Goal: Navigation & Orientation: Find specific page/section

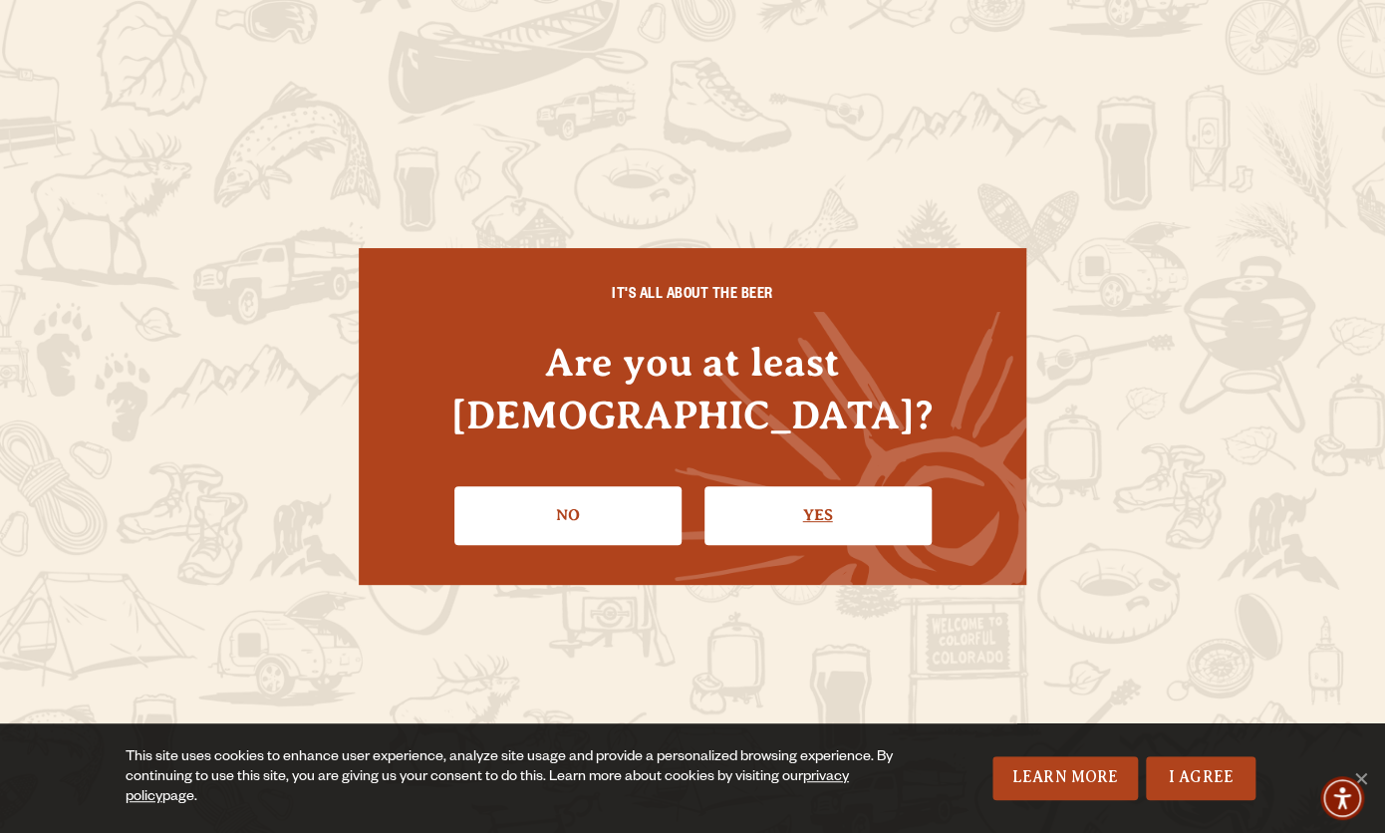
click at [795, 486] on link "Yes" at bounding box center [818, 515] width 227 height 58
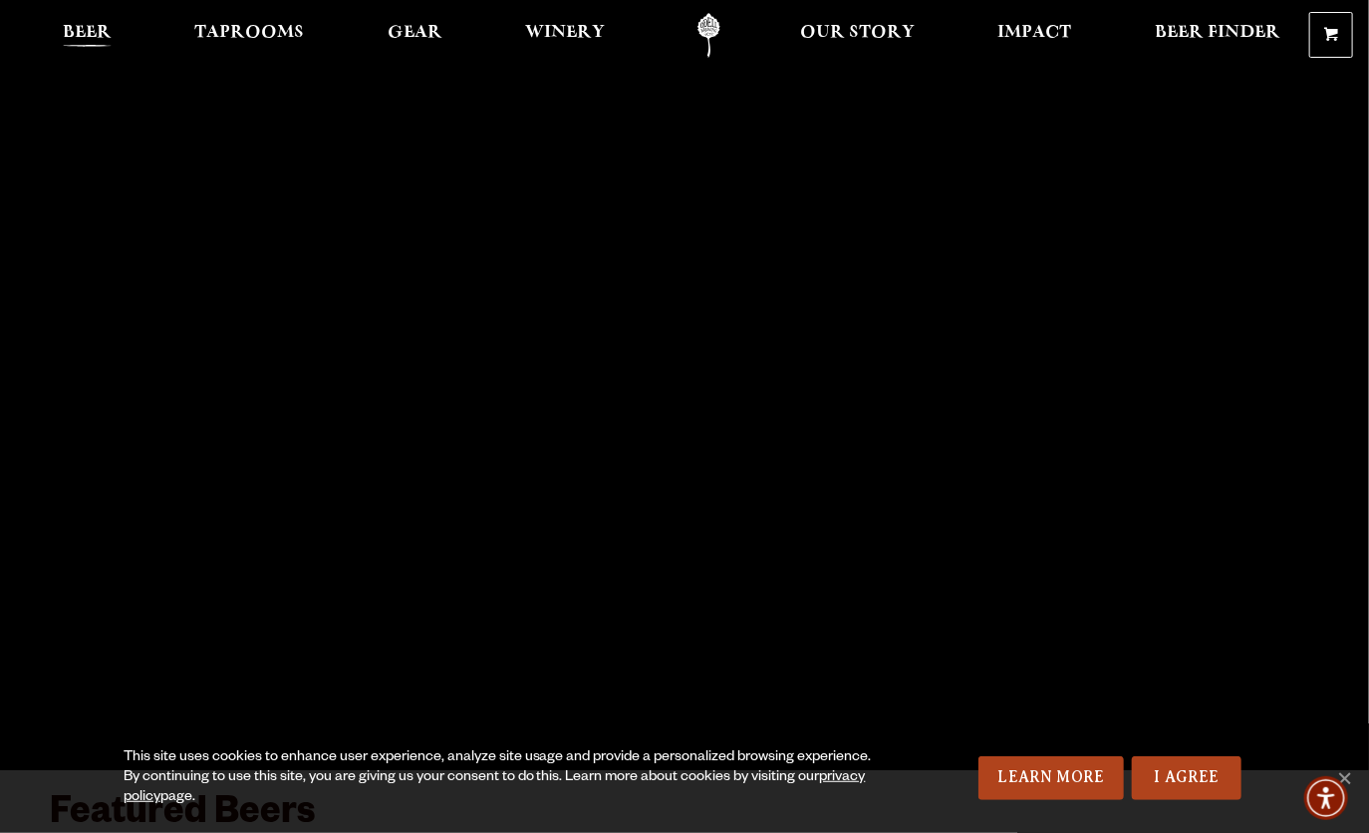
click at [68, 20] on link "Beer" at bounding box center [87, 35] width 75 height 45
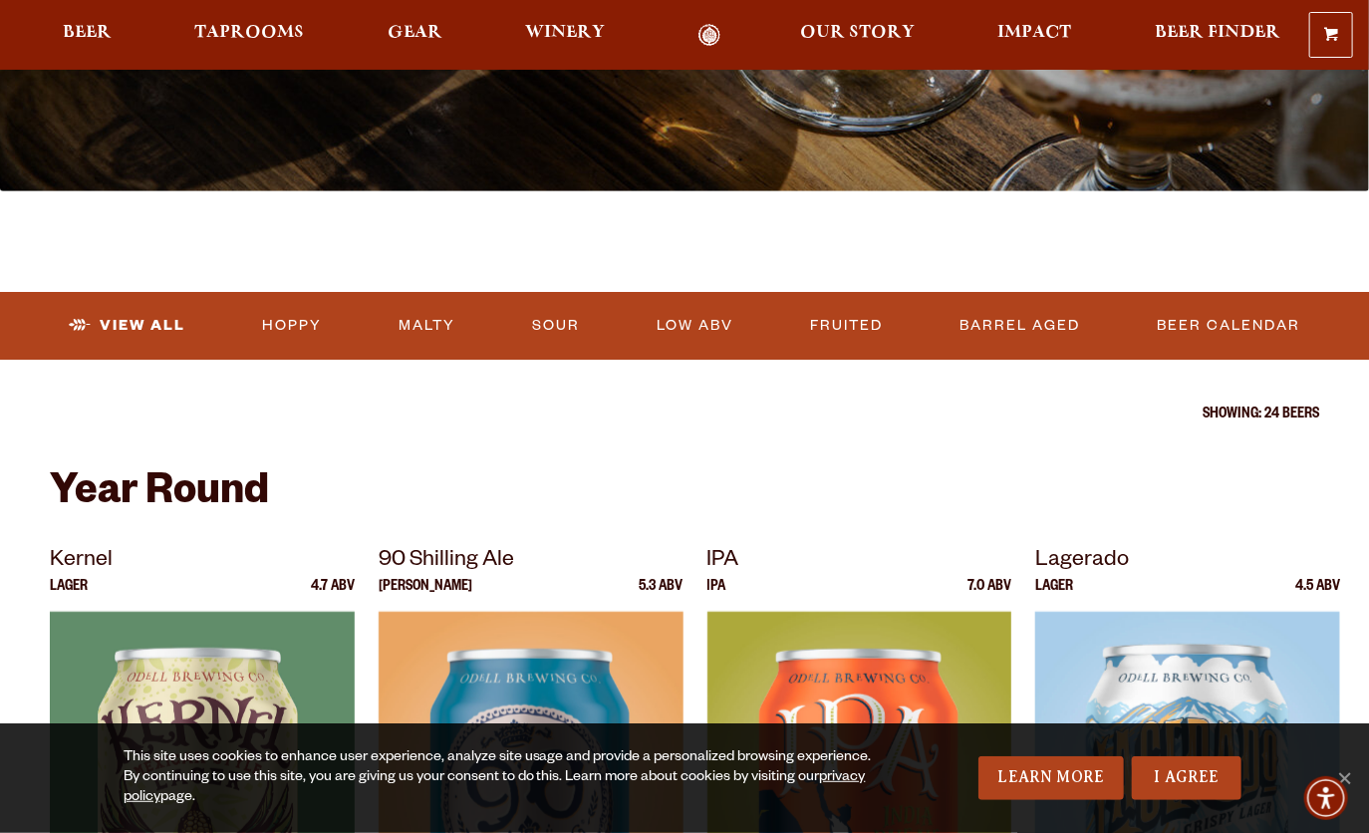
scroll to position [464, 0]
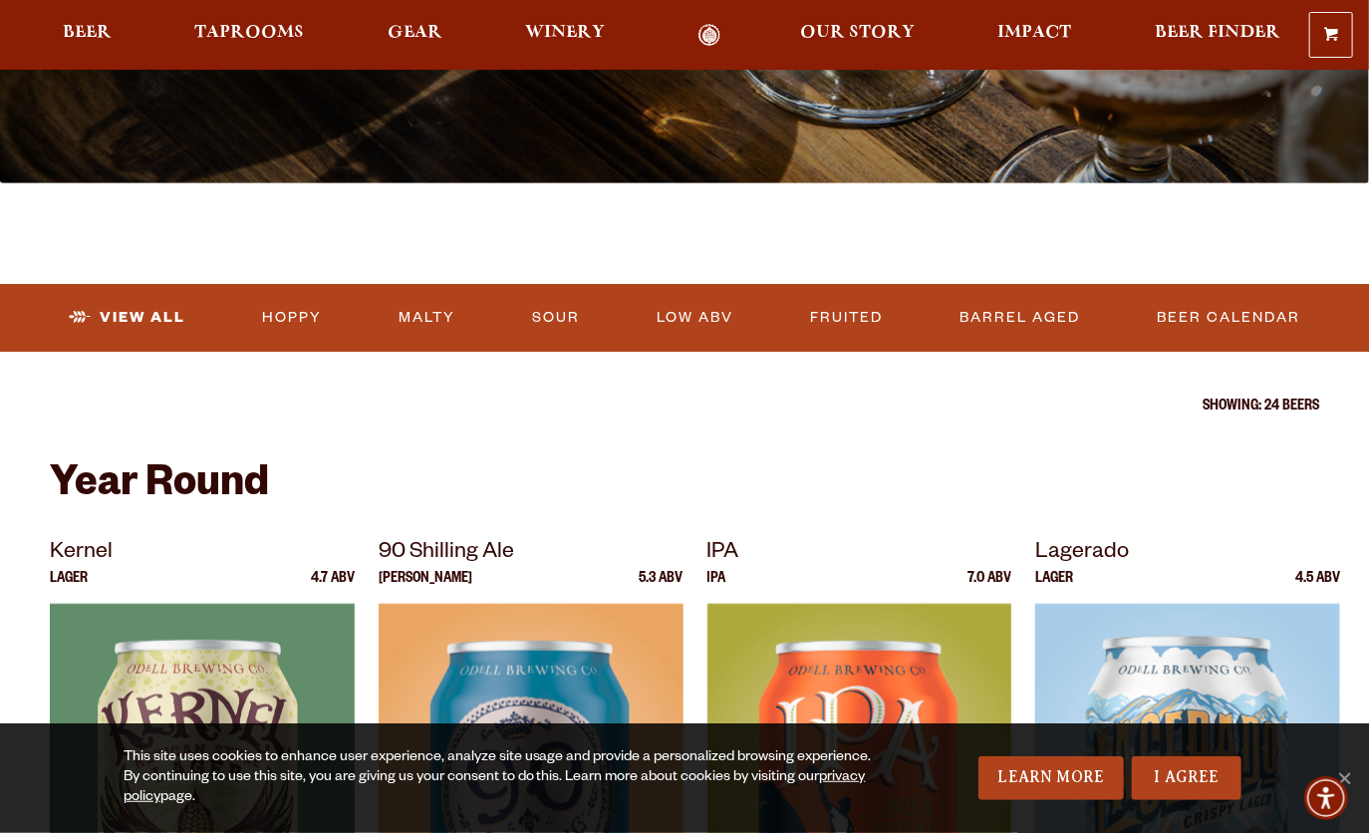
click at [1284, 407] on p "Showing: 24 Beers" at bounding box center [685, 408] width 1270 height 16
click at [850, 327] on link "Fruited" at bounding box center [846, 318] width 89 height 46
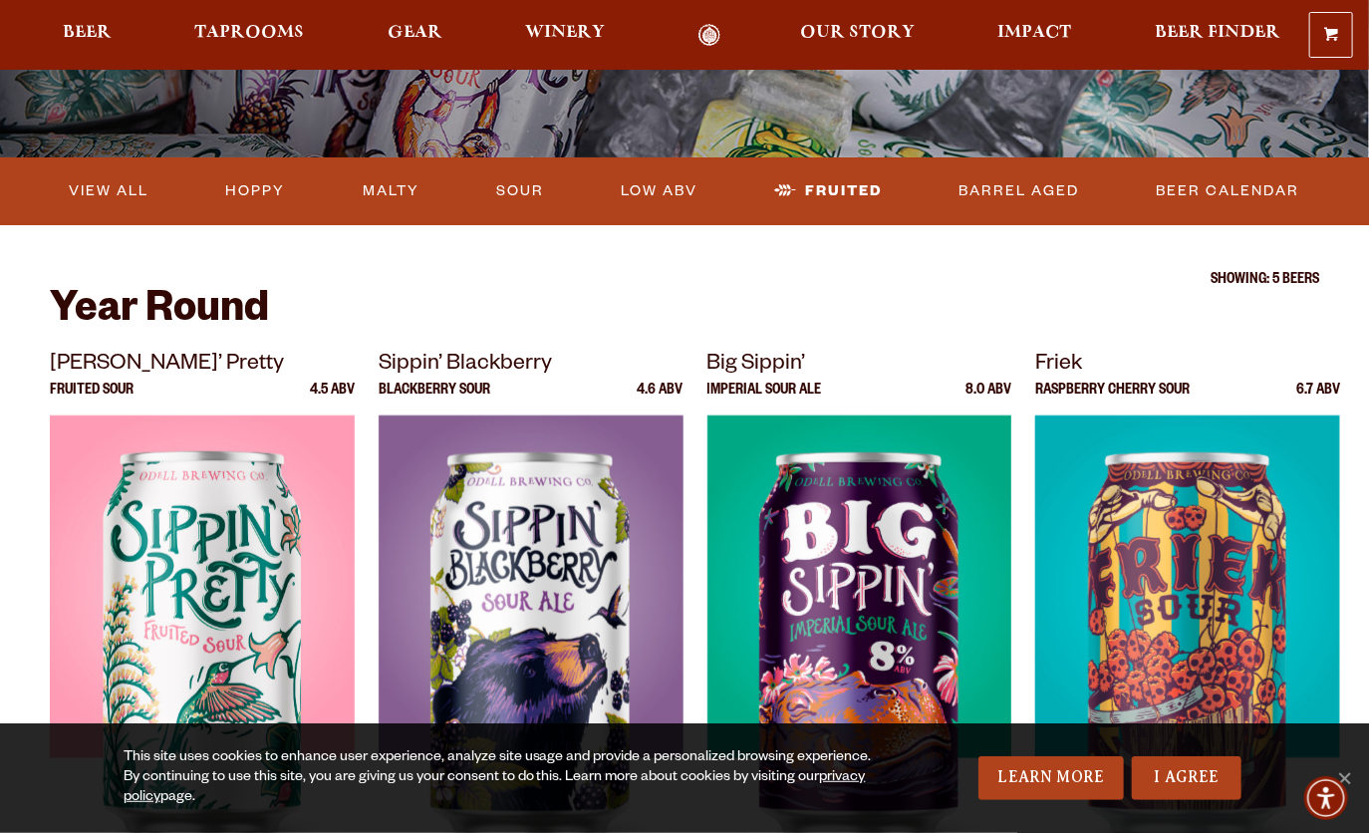
scroll to position [464, 0]
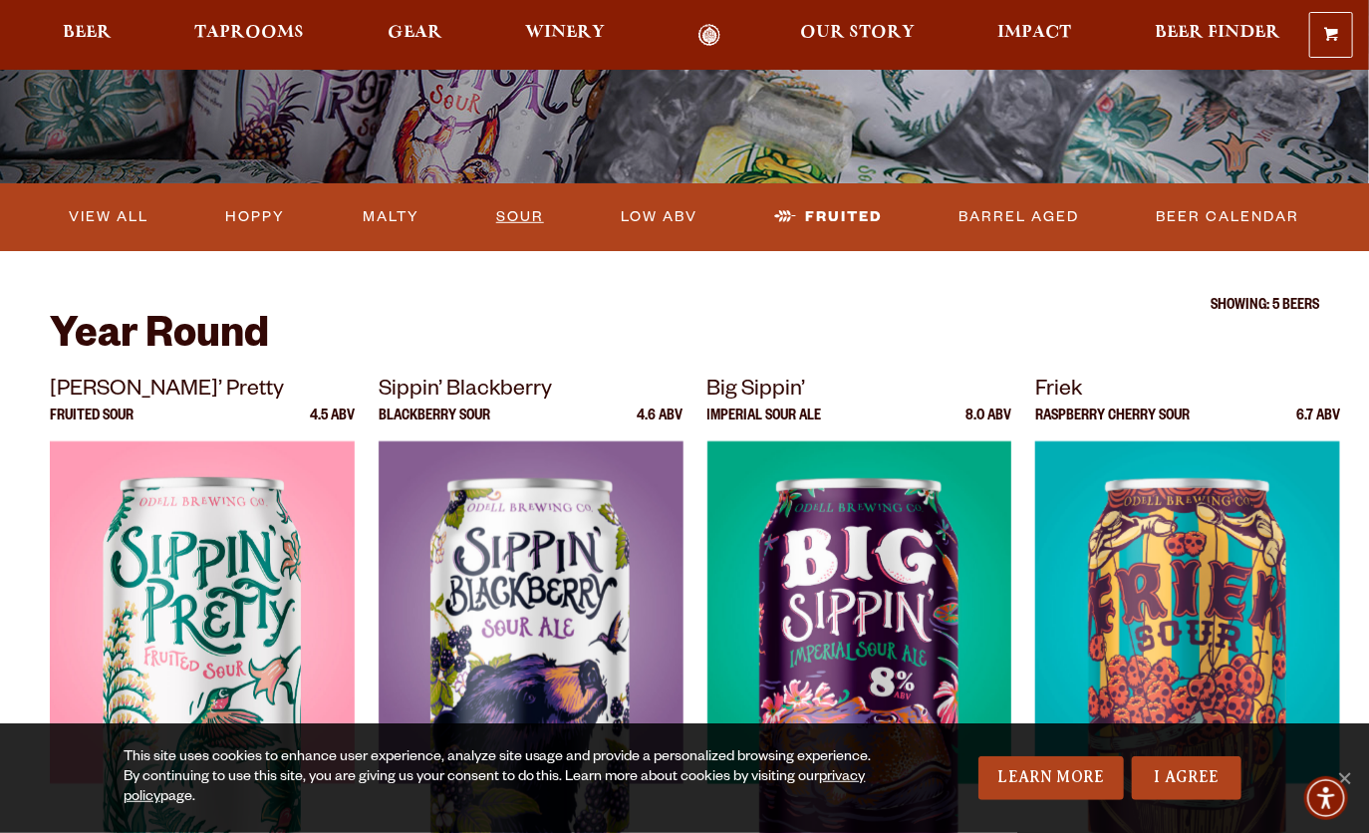
click at [501, 226] on link "Sour" at bounding box center [520, 217] width 64 height 46
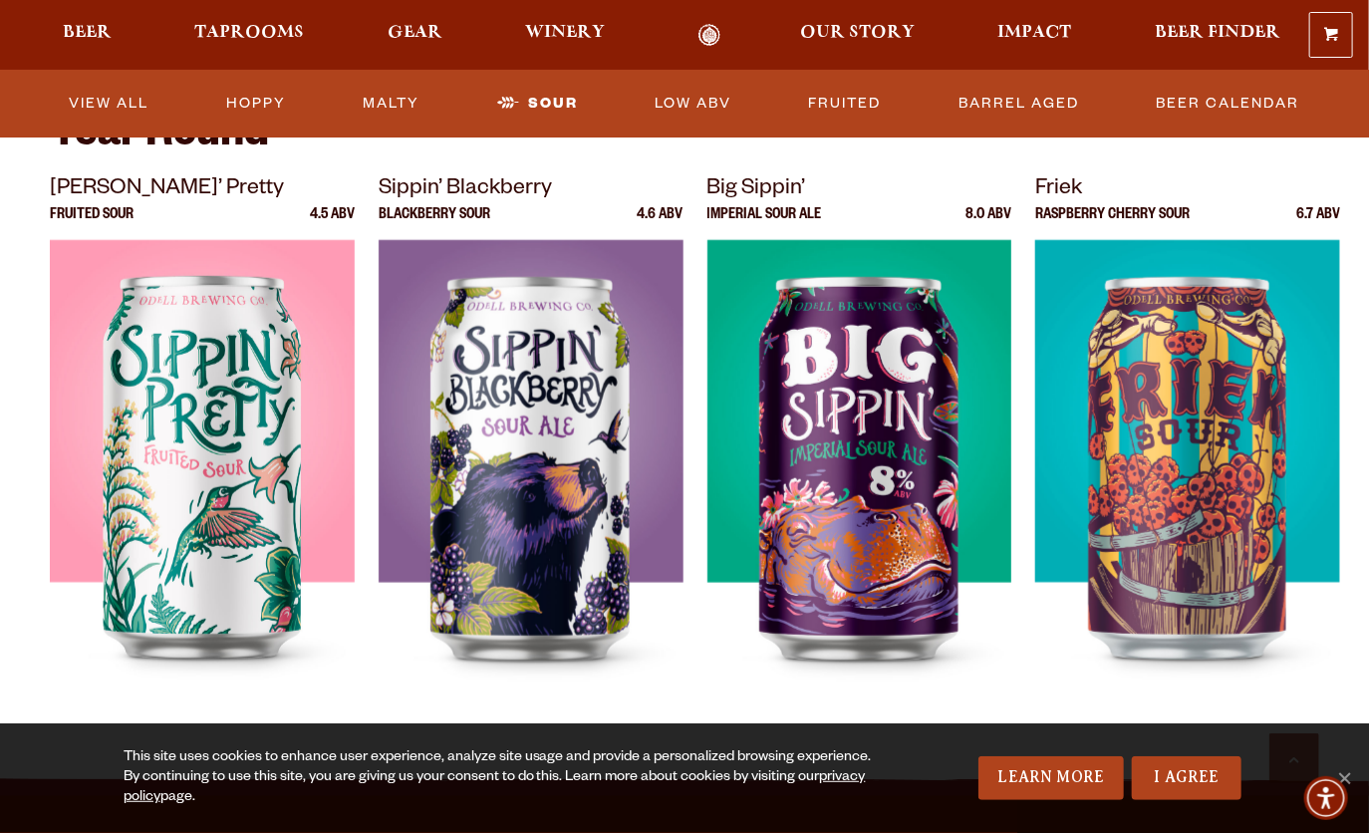
scroll to position [464, 0]
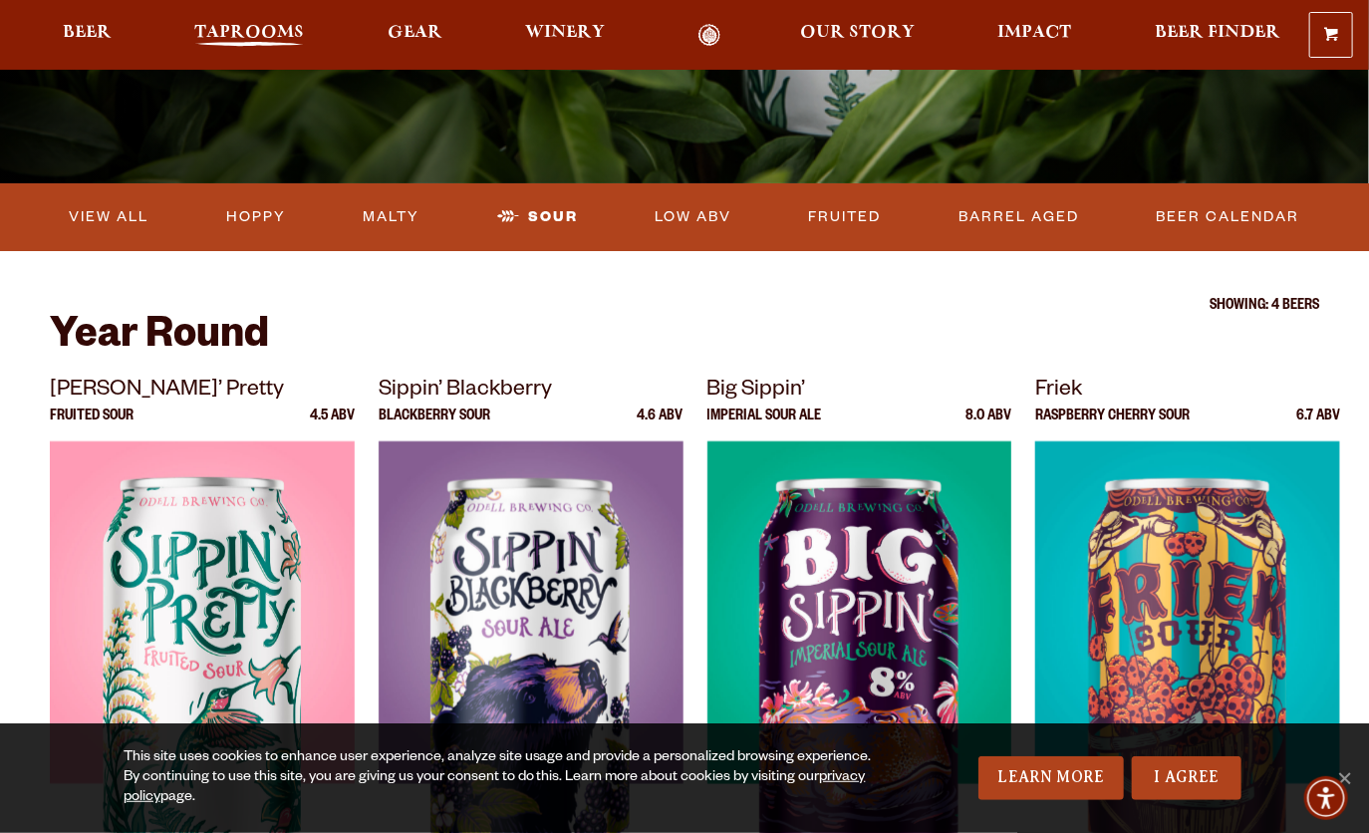
click at [200, 40] on span "Taprooms" at bounding box center [249, 33] width 110 height 16
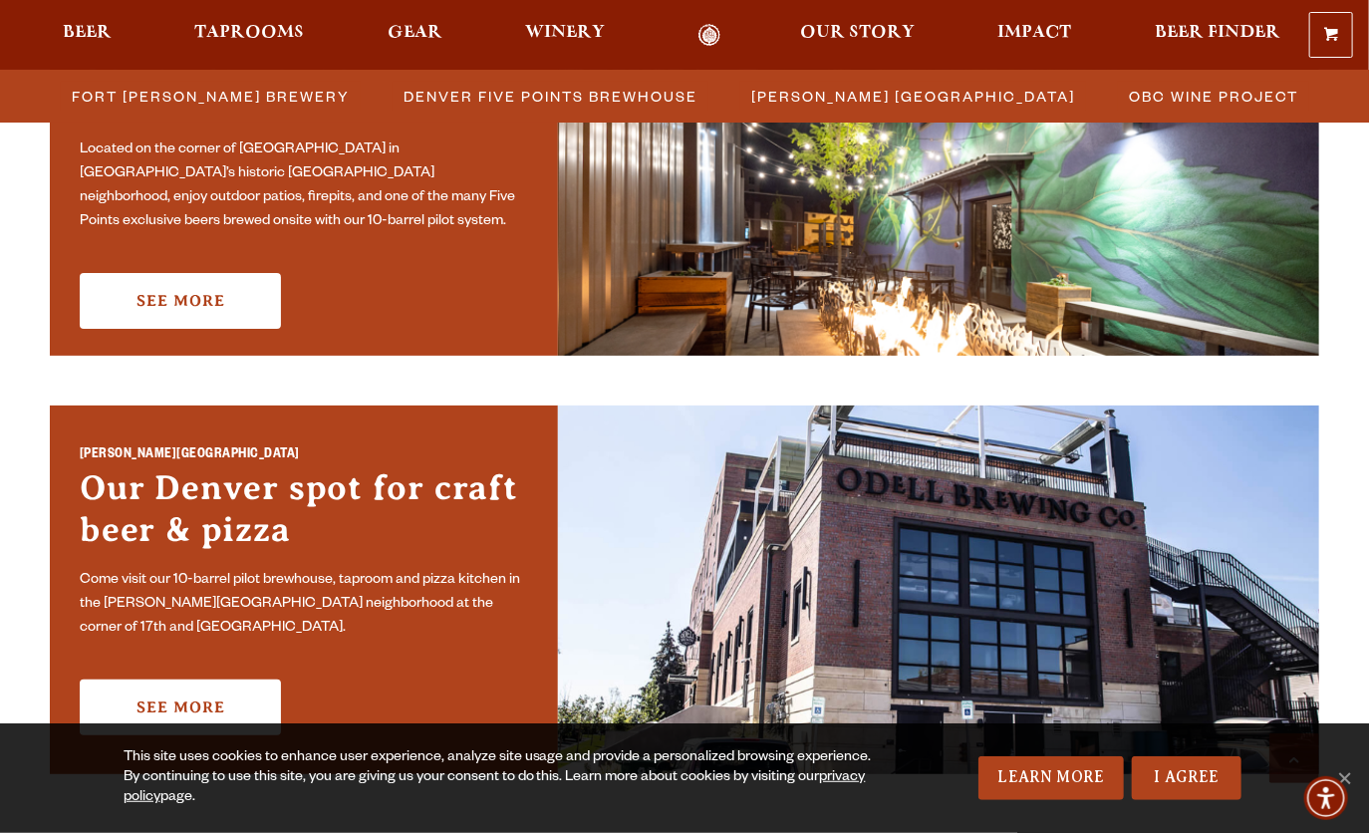
scroll to position [1395, 0]
